Goal: Communication & Community: Answer question/provide support

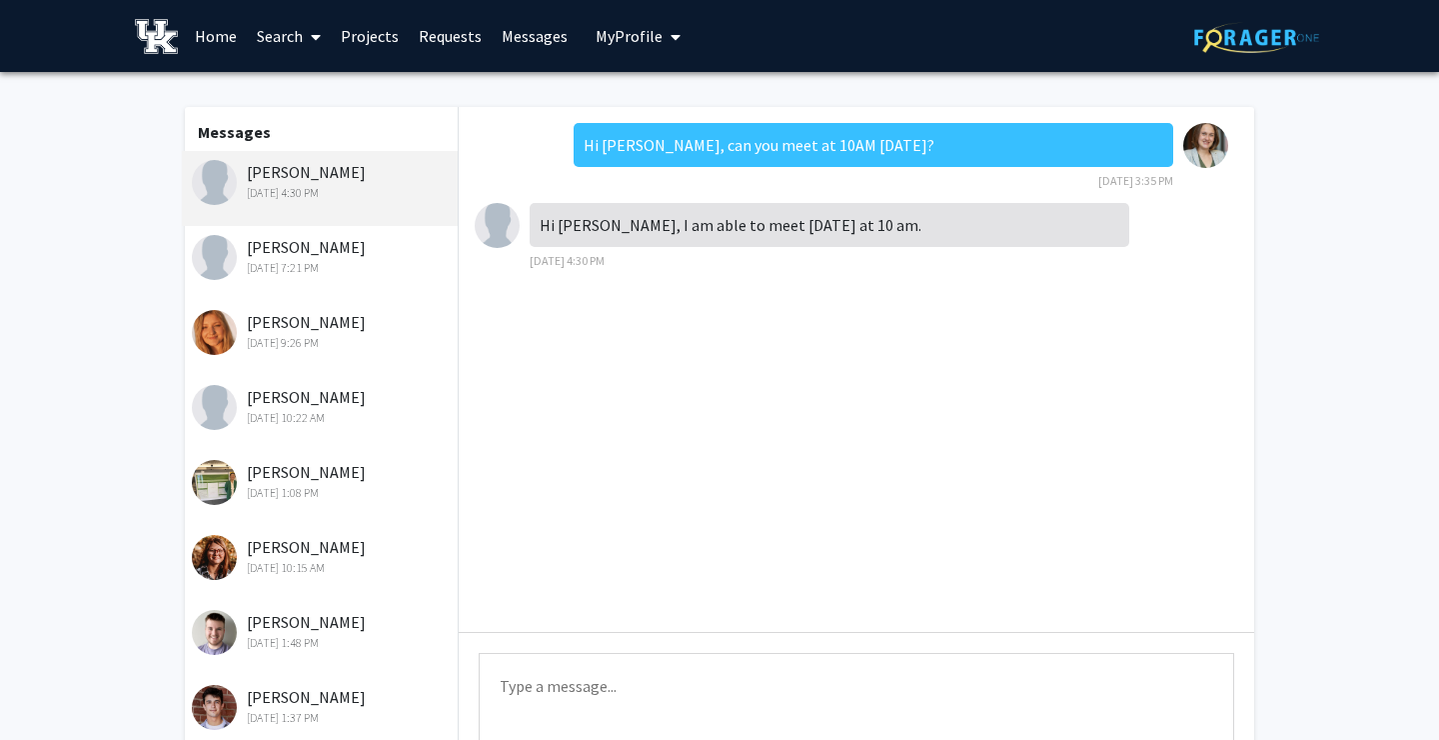
click at [604, 677] on textarea "Type a message" at bounding box center [857, 698] width 756 height 90
type textarea "Great! Please stop by my office in FPAT 159. I will send"
click at [498, 688] on textarea "Great! Please stop by my office in FPAT 159. I will send" at bounding box center [857, 698] width 756 height 90
click at [322, 260] on div "[DATE] 7:21 PM" at bounding box center [322, 268] width 261 height 18
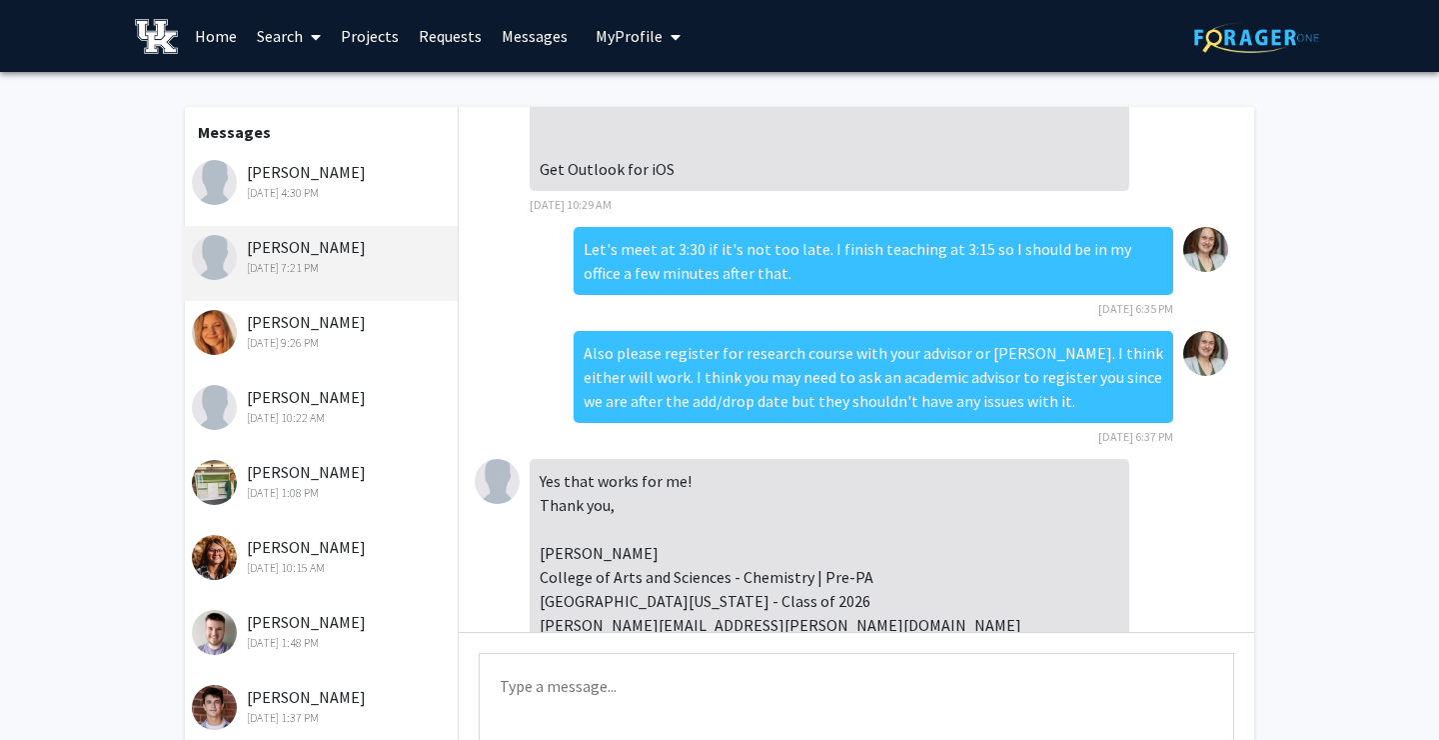
scroll to position [1586, 0]
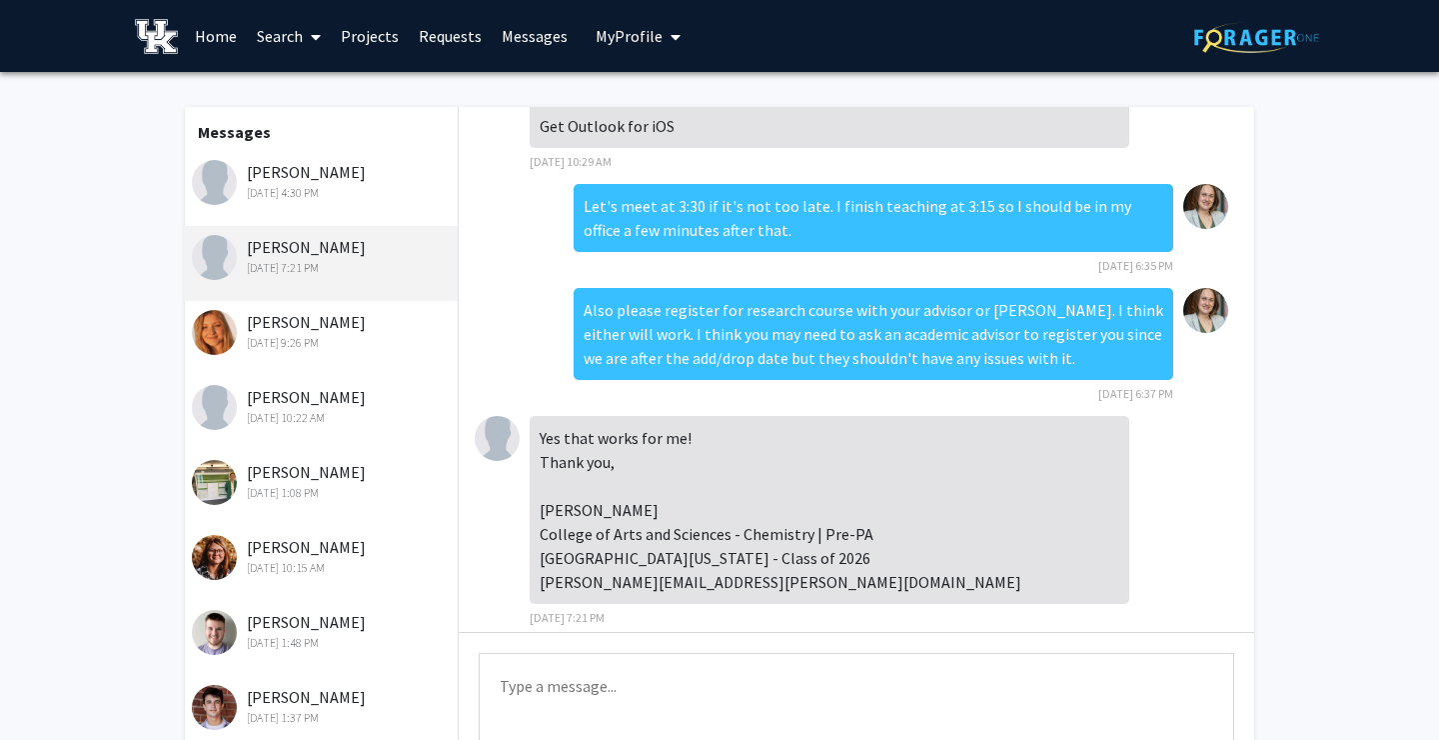
click at [327, 192] on div "[DATE] 4:30 PM" at bounding box center [322, 193] width 261 height 18
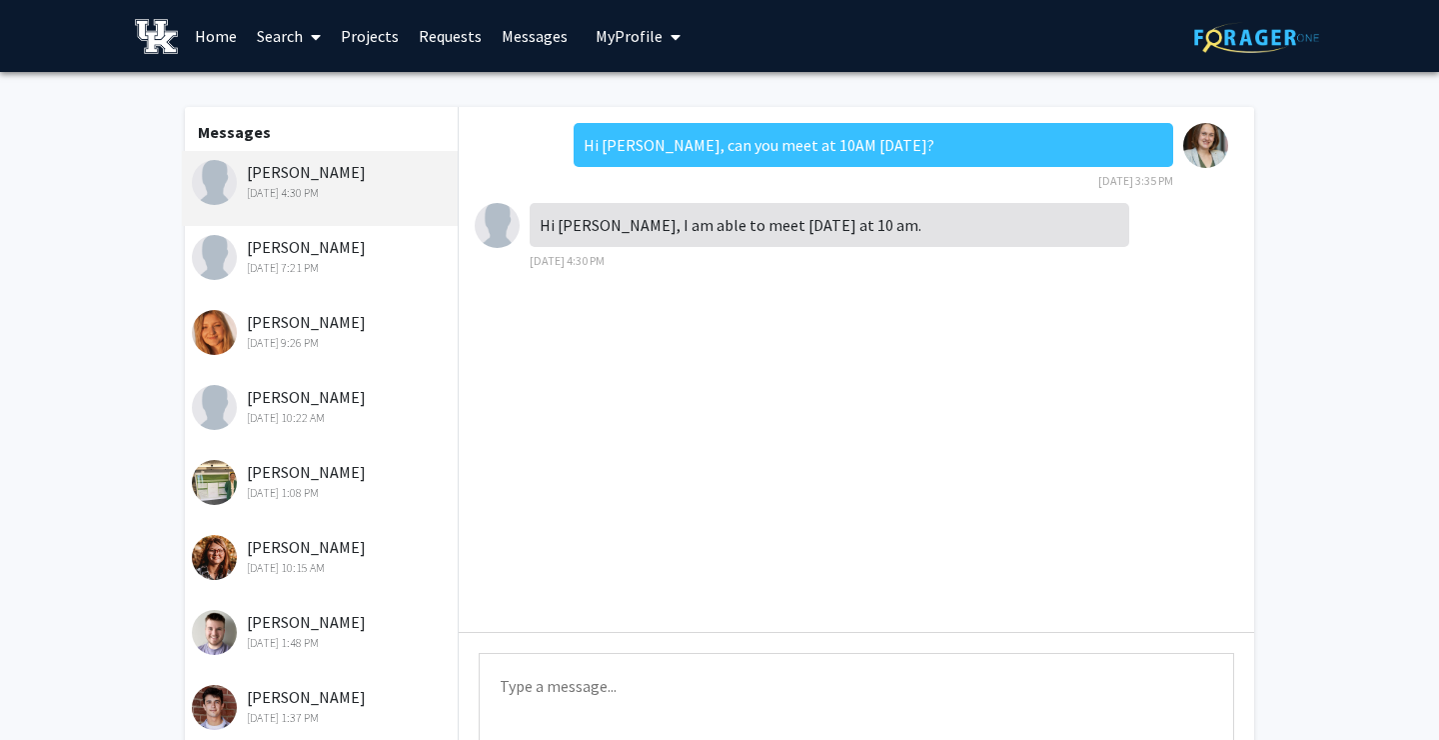
scroll to position [0, 0]
click at [628, 676] on textarea "Type a message" at bounding box center [857, 698] width 756 height 90
paste textarea "Great! Please stop by my office in FPAT 159. I will send"
click at [781, 688] on textarea "Great! Please stop by my office in FPAT 159. I will send" at bounding box center [857, 698] width 756 height 90
click at [878, 691] on textarea "Great! Please stop by my office in FPAT 159 [DATE]. I will send" at bounding box center [857, 698] width 756 height 90
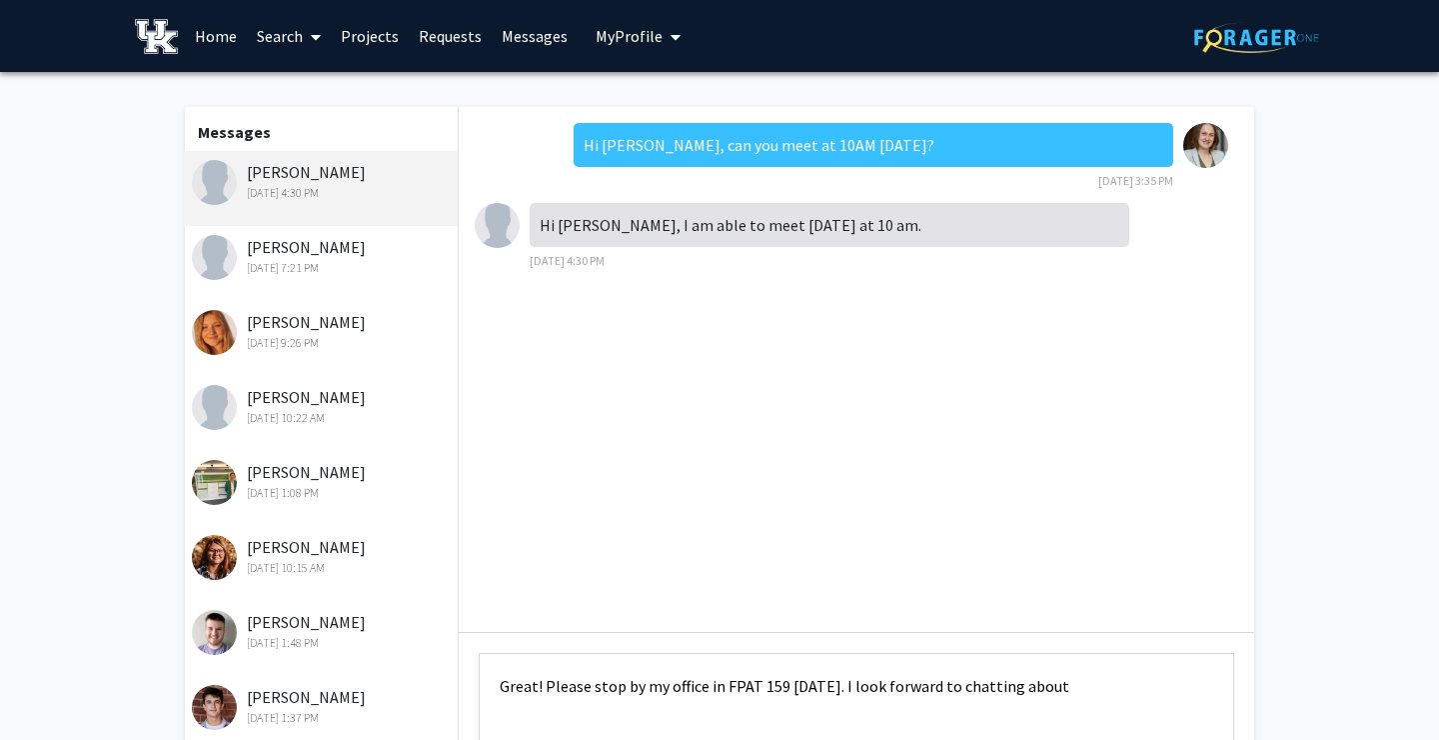
click at [1116, 695] on textarea "Great! Please stop by my office in FPAT 159 [DATE]. I look forward to chatting …" at bounding box center [857, 698] width 756 height 90
click at [1126, 685] on textarea "Great! Please stop by my office in FPAT 159 [DATE]. I look forward to chatting …" at bounding box center [857, 698] width 756 height 90
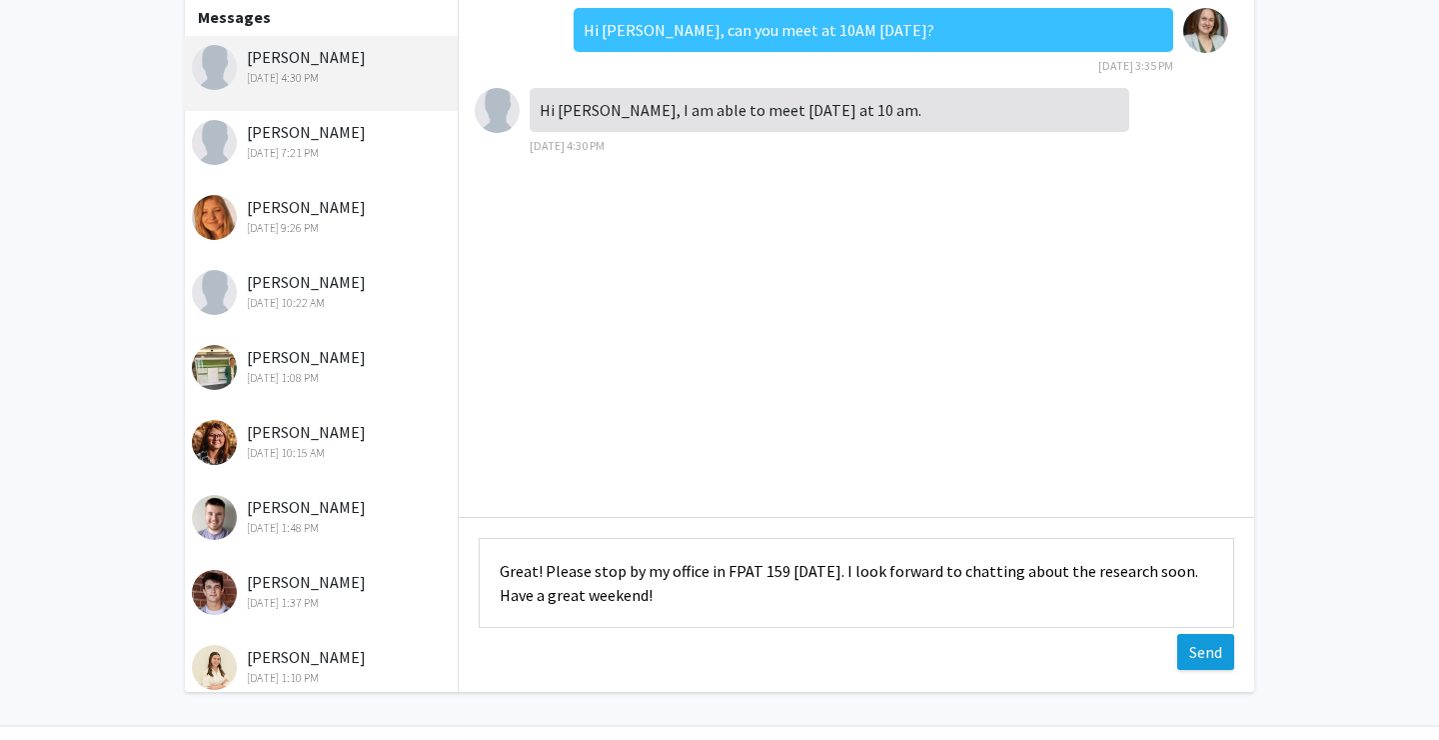
type textarea "Great! Please stop by my office in FPAT 159 [DATE]. I look forward to chatting …"
click at [1205, 643] on button "Send" at bounding box center [1205, 652] width 57 height 36
